Goal: Information Seeking & Learning: Learn about a topic

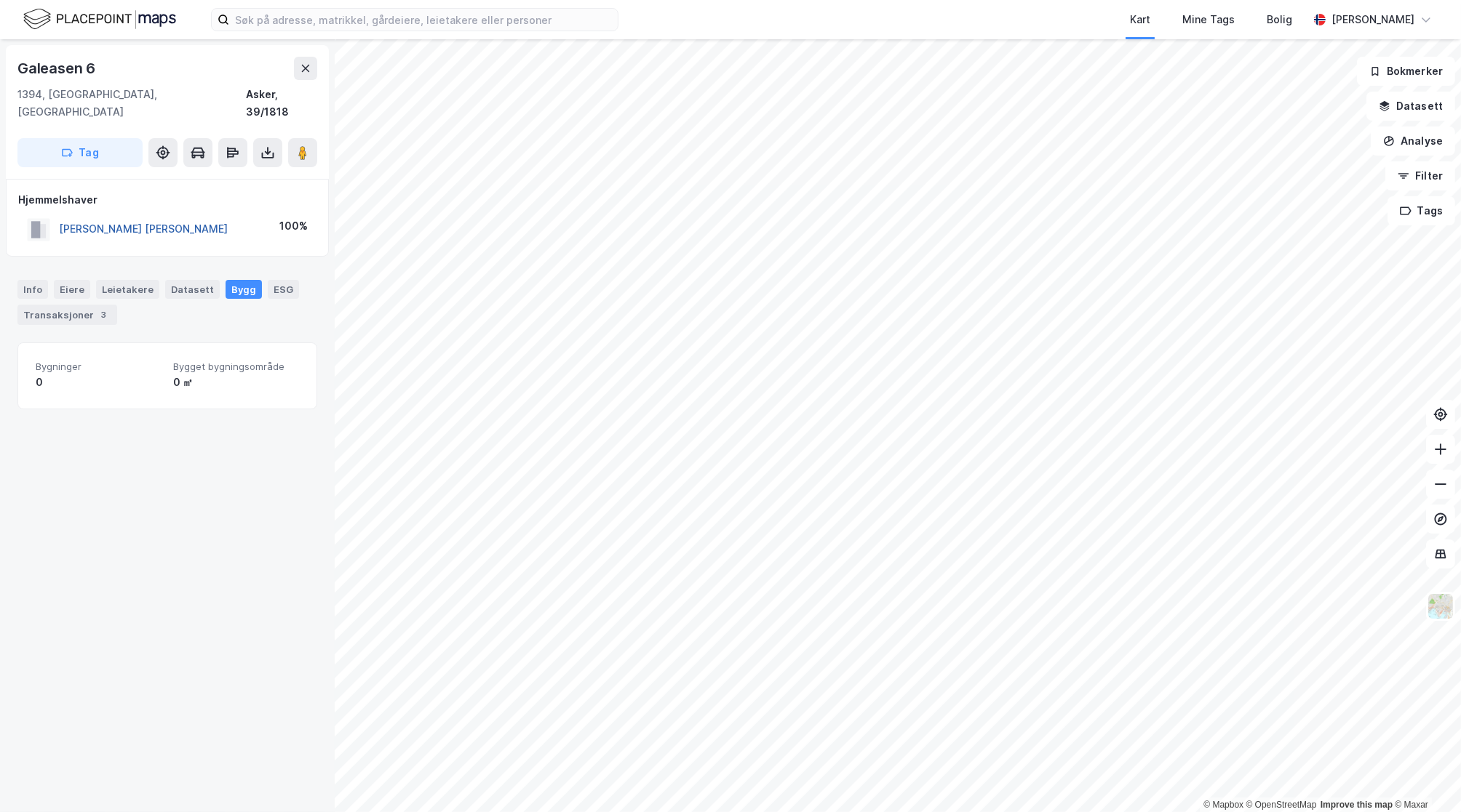
click at [0, 0] on button "[PERSON_NAME] [PERSON_NAME]" at bounding box center [0, 0] width 0 height 0
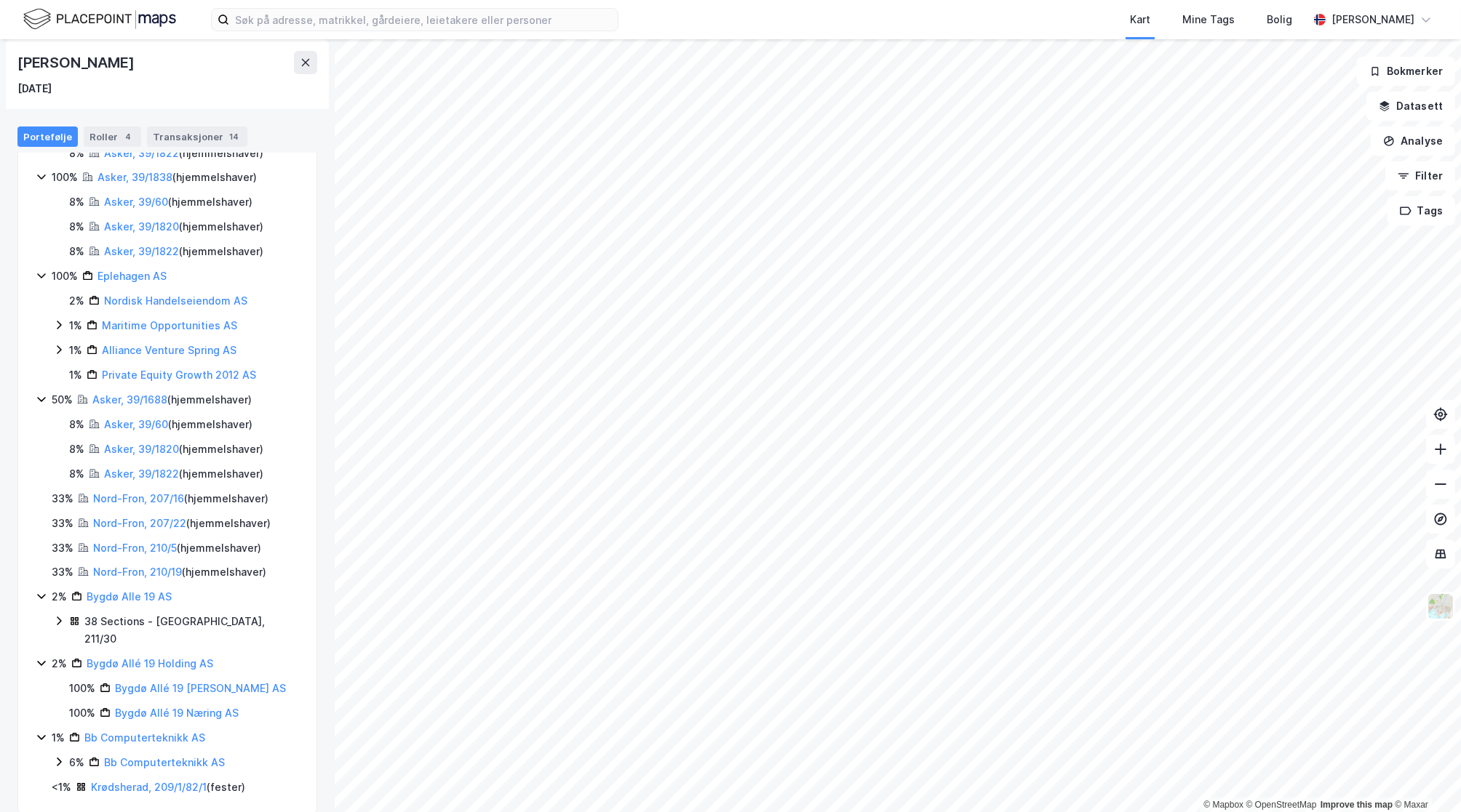
scroll to position [326, 0]
click at [127, 491] on link "Nord-Fron, 207/16" at bounding box center [139, 496] width 91 height 12
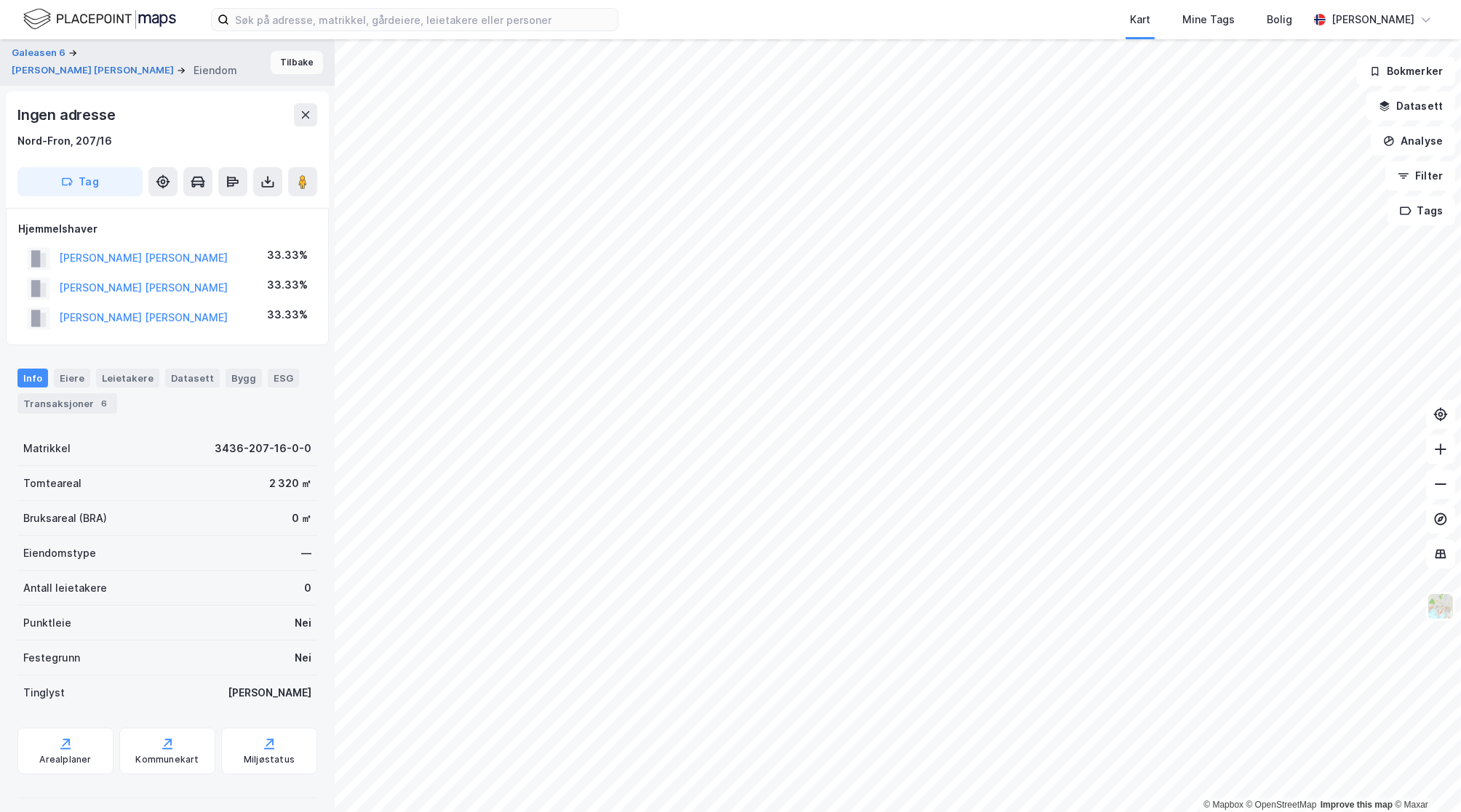
click at [274, 66] on button "Tilbake" at bounding box center [297, 61] width 53 height 23
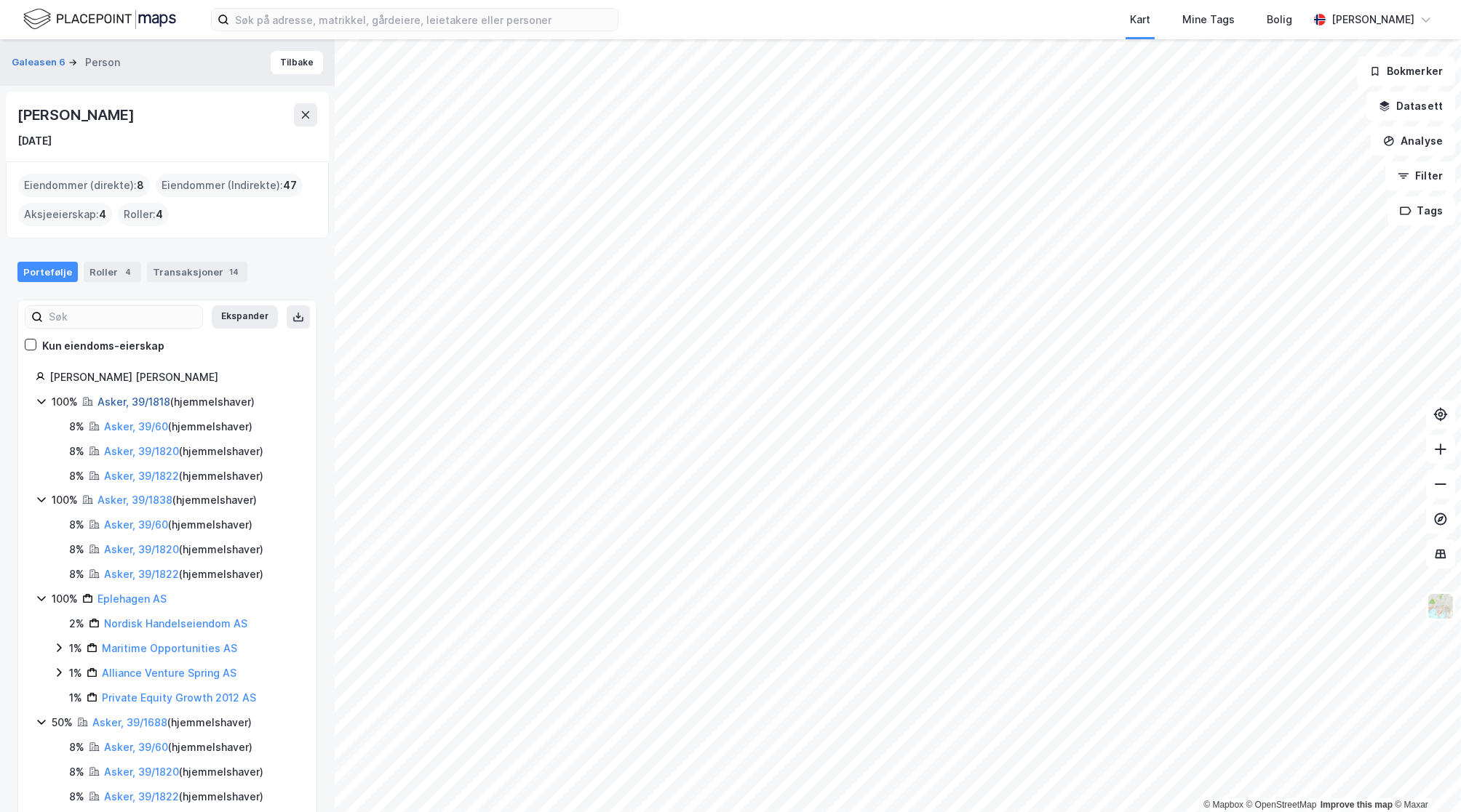
click at [140, 396] on link "Asker, 39/1818" at bounding box center [133, 402] width 72 height 12
